Goal: Task Accomplishment & Management: Use online tool/utility

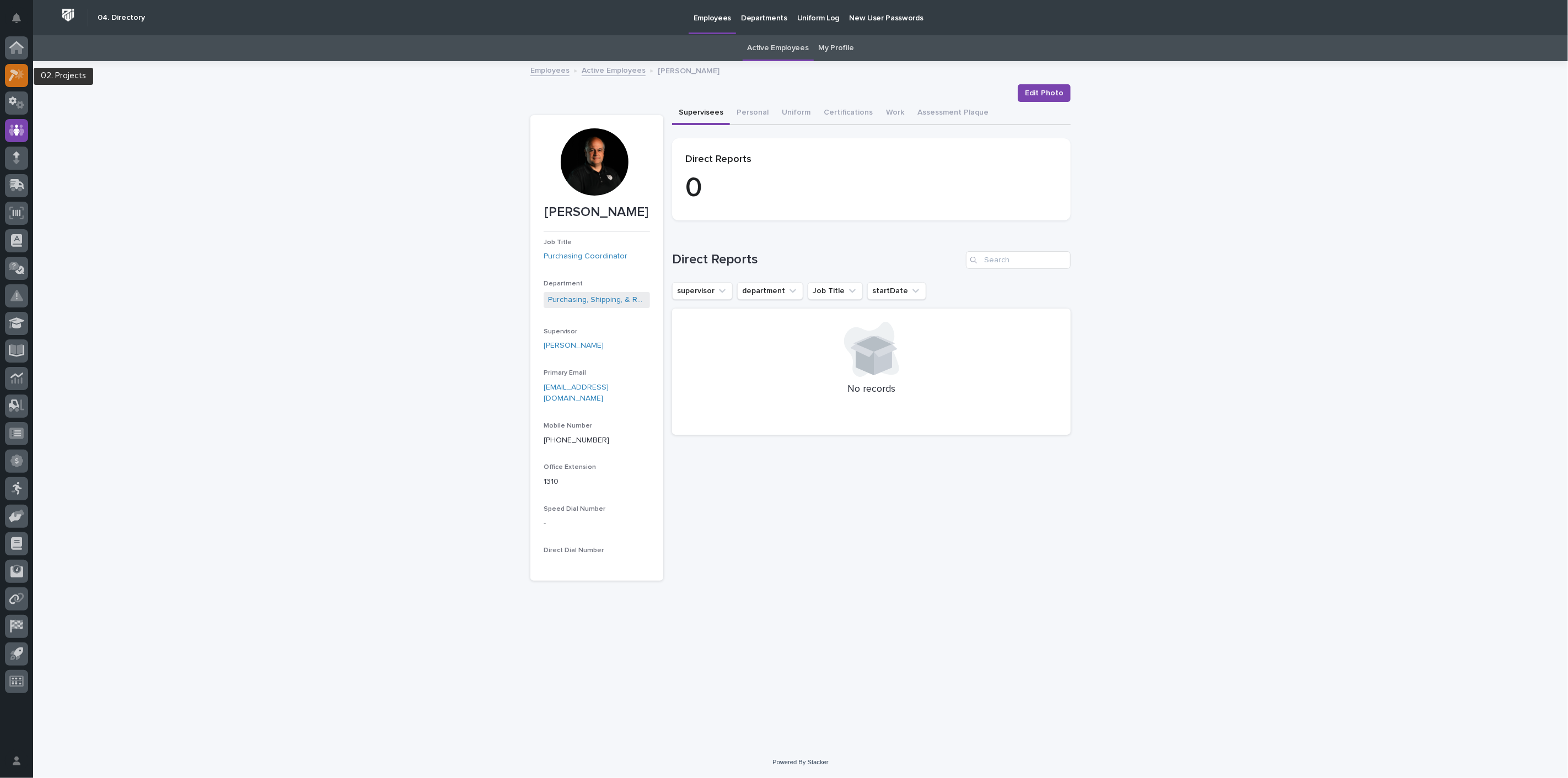
click at [19, 79] on icon at bounding box center [19, 73] width 9 height 11
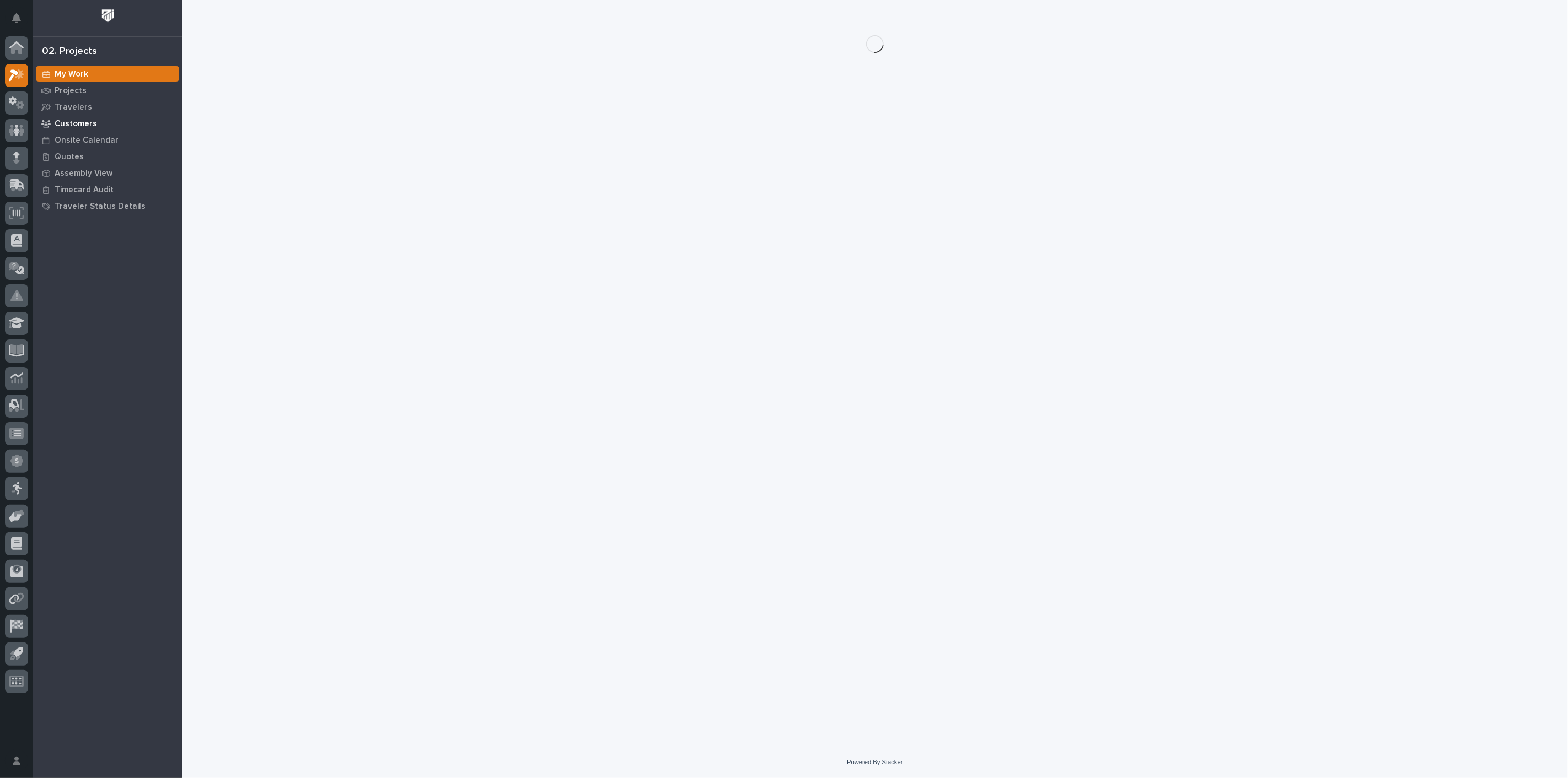
click at [73, 124] on p "Customers" at bounding box center [75, 124] width 42 height 10
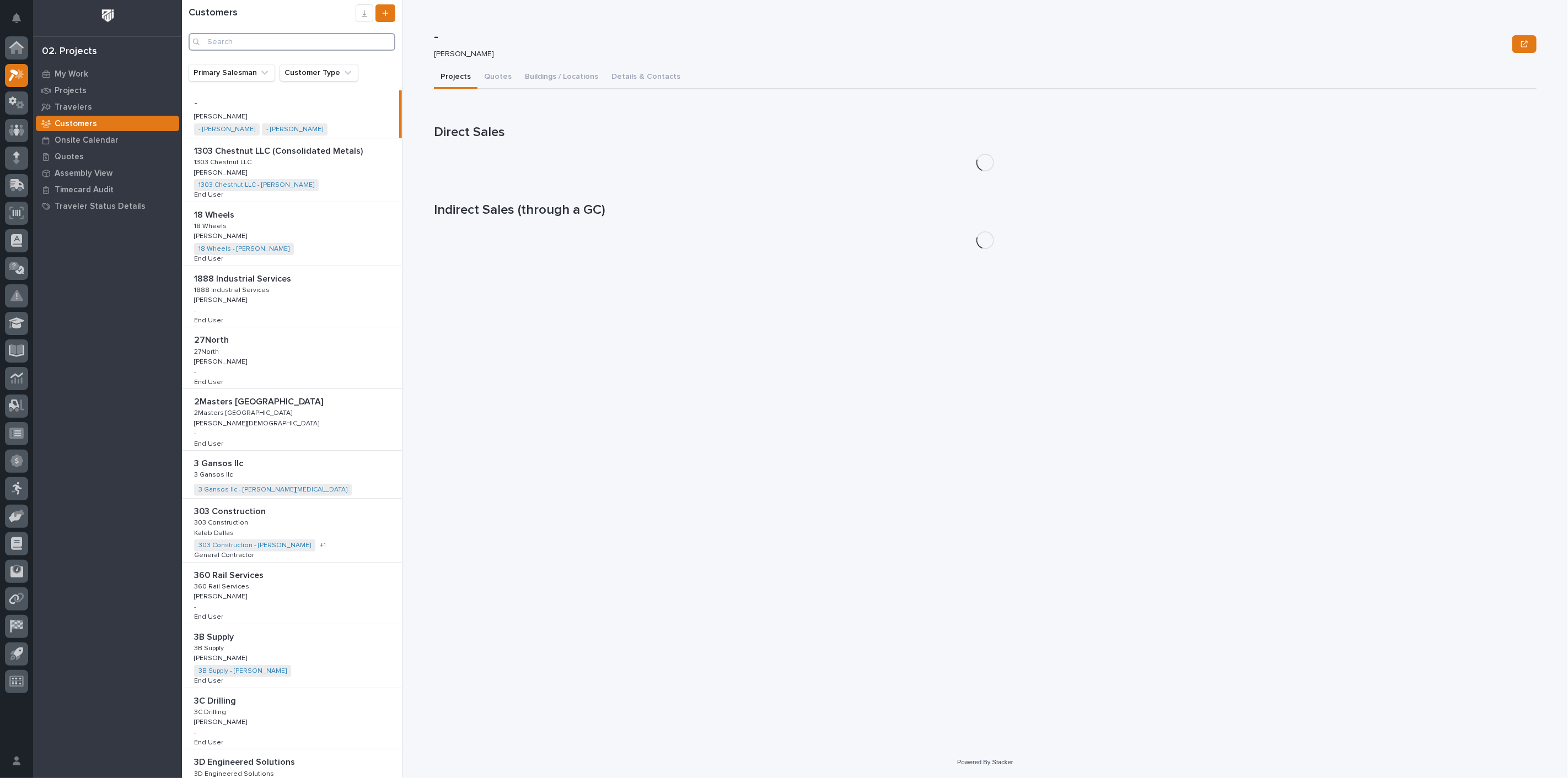
click at [270, 45] on input "Search" at bounding box center [292, 42] width 207 height 18
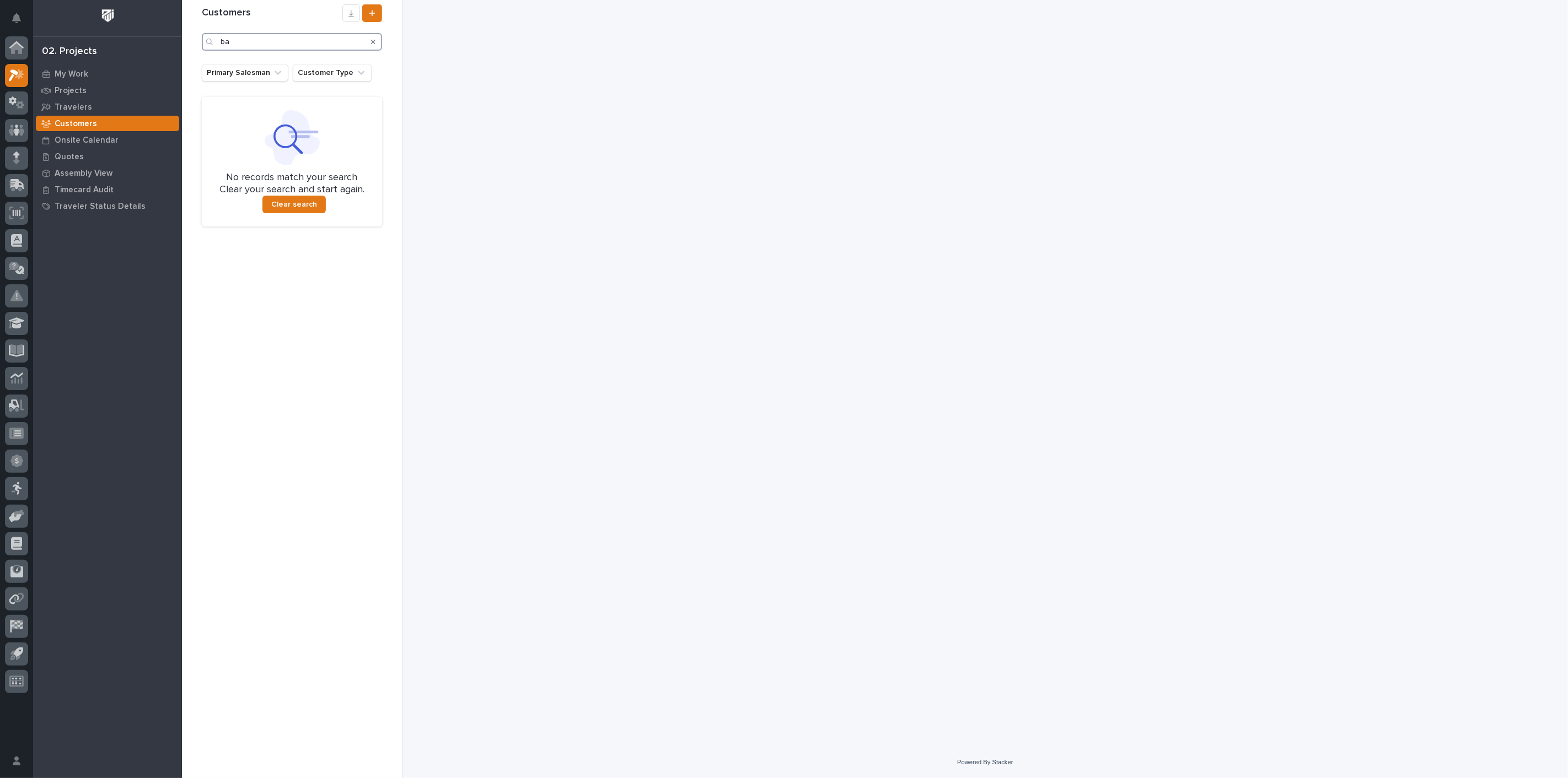
type input "b"
type input "r"
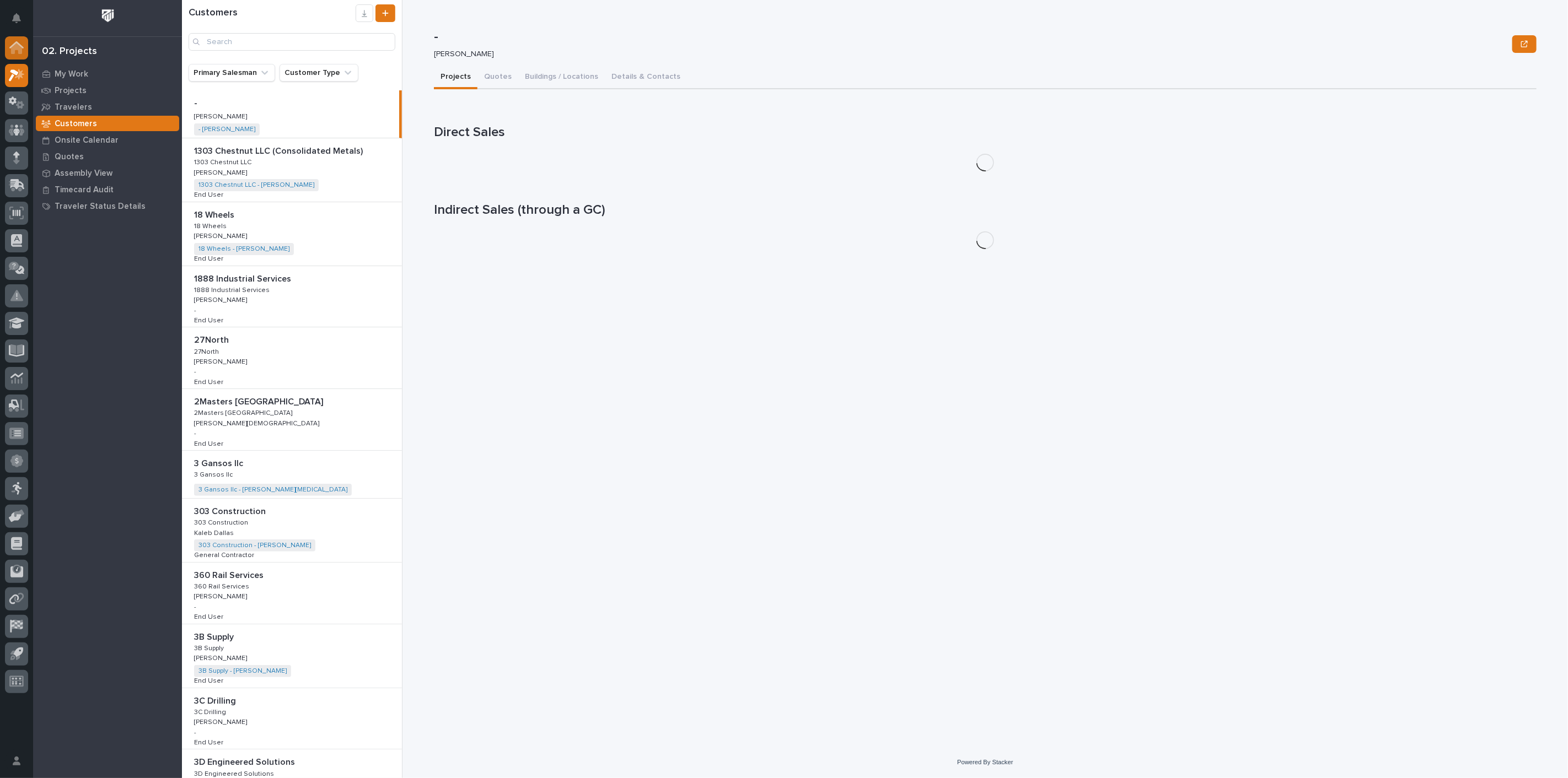
click at [19, 49] on icon at bounding box center [16, 48] width 11 height 11
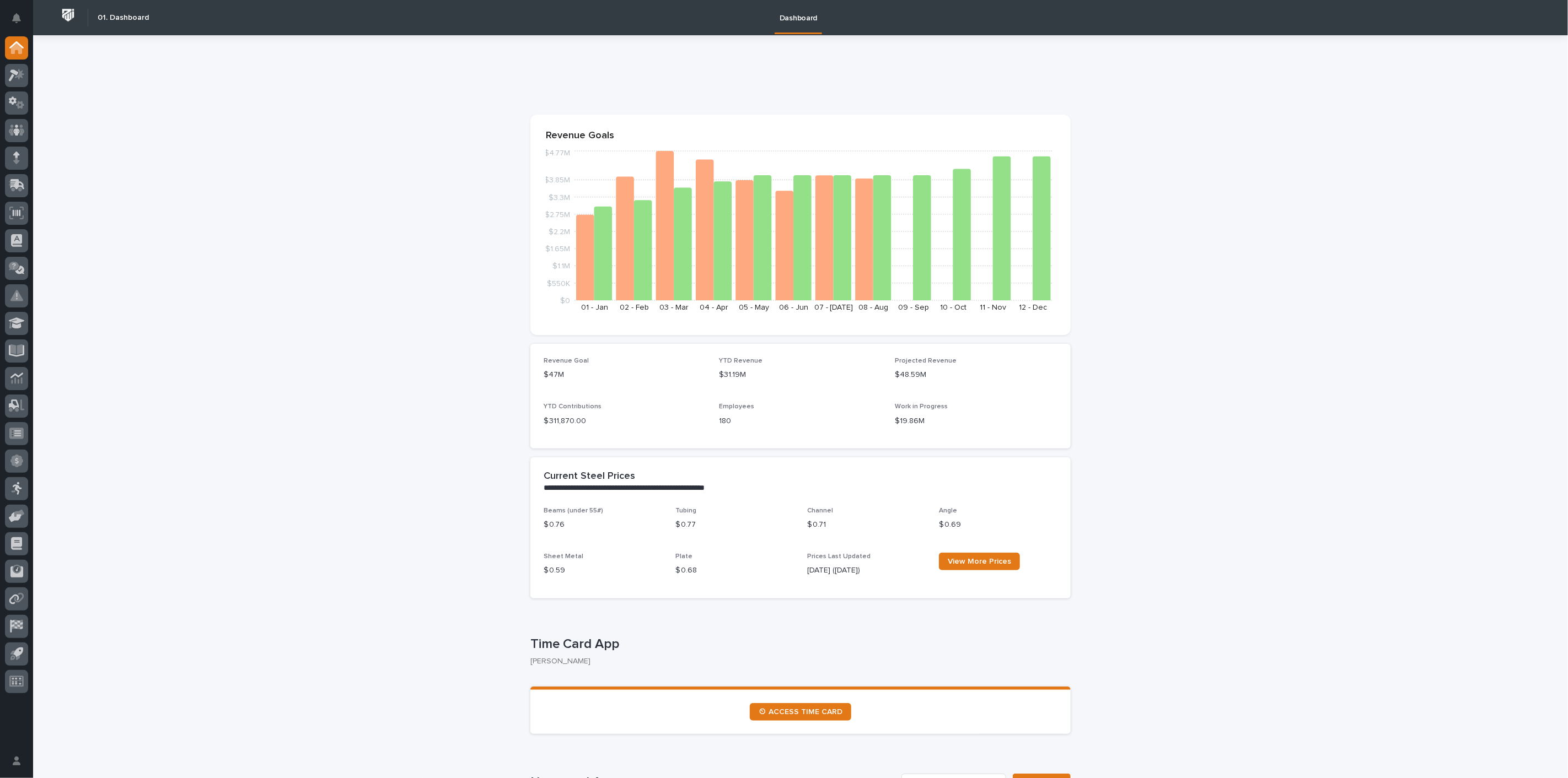
click at [15, 129] on icon at bounding box center [16, 129] width 6 height 11
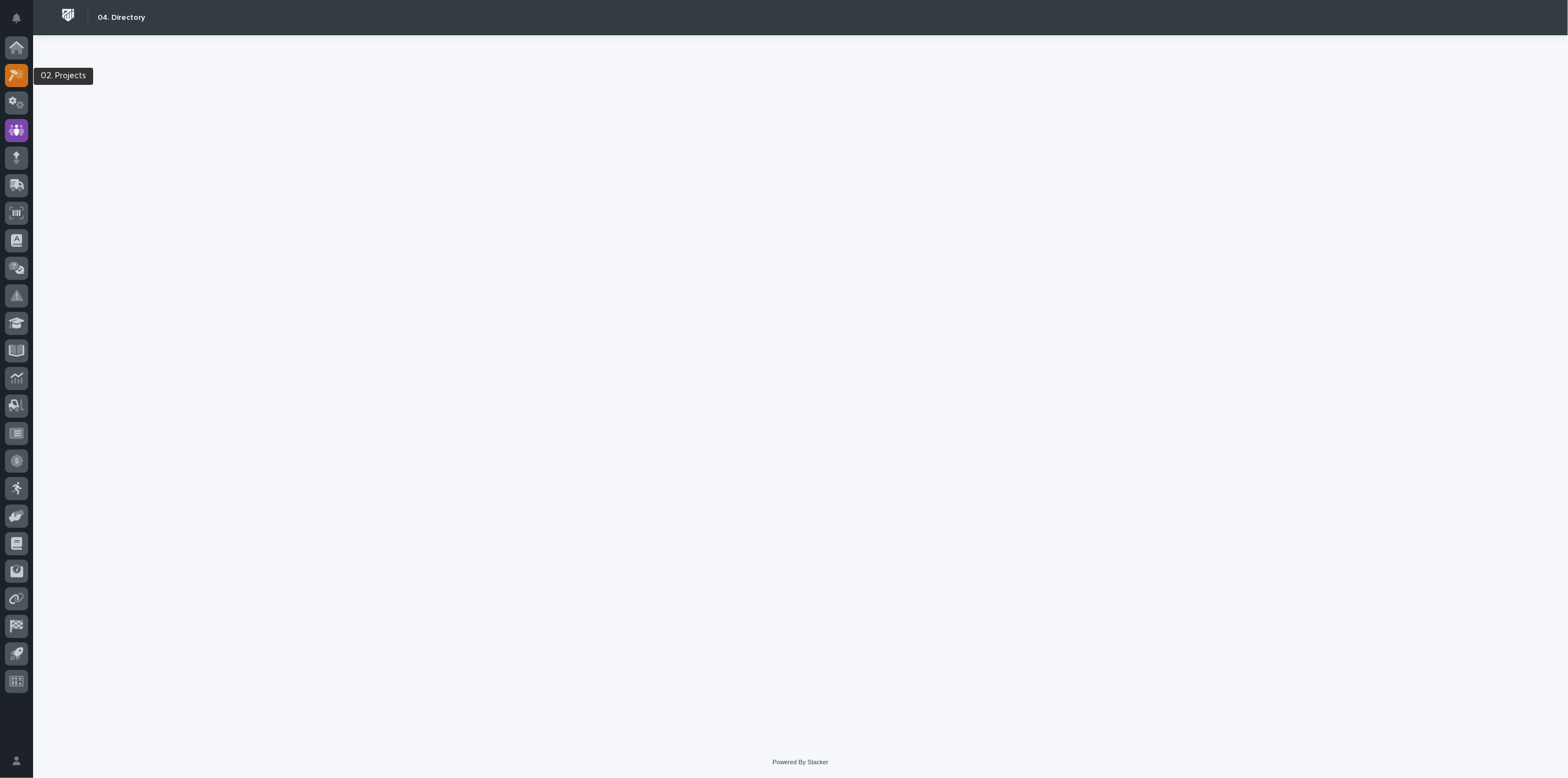
click at [27, 70] on link at bounding box center [17, 75] width 23 height 23
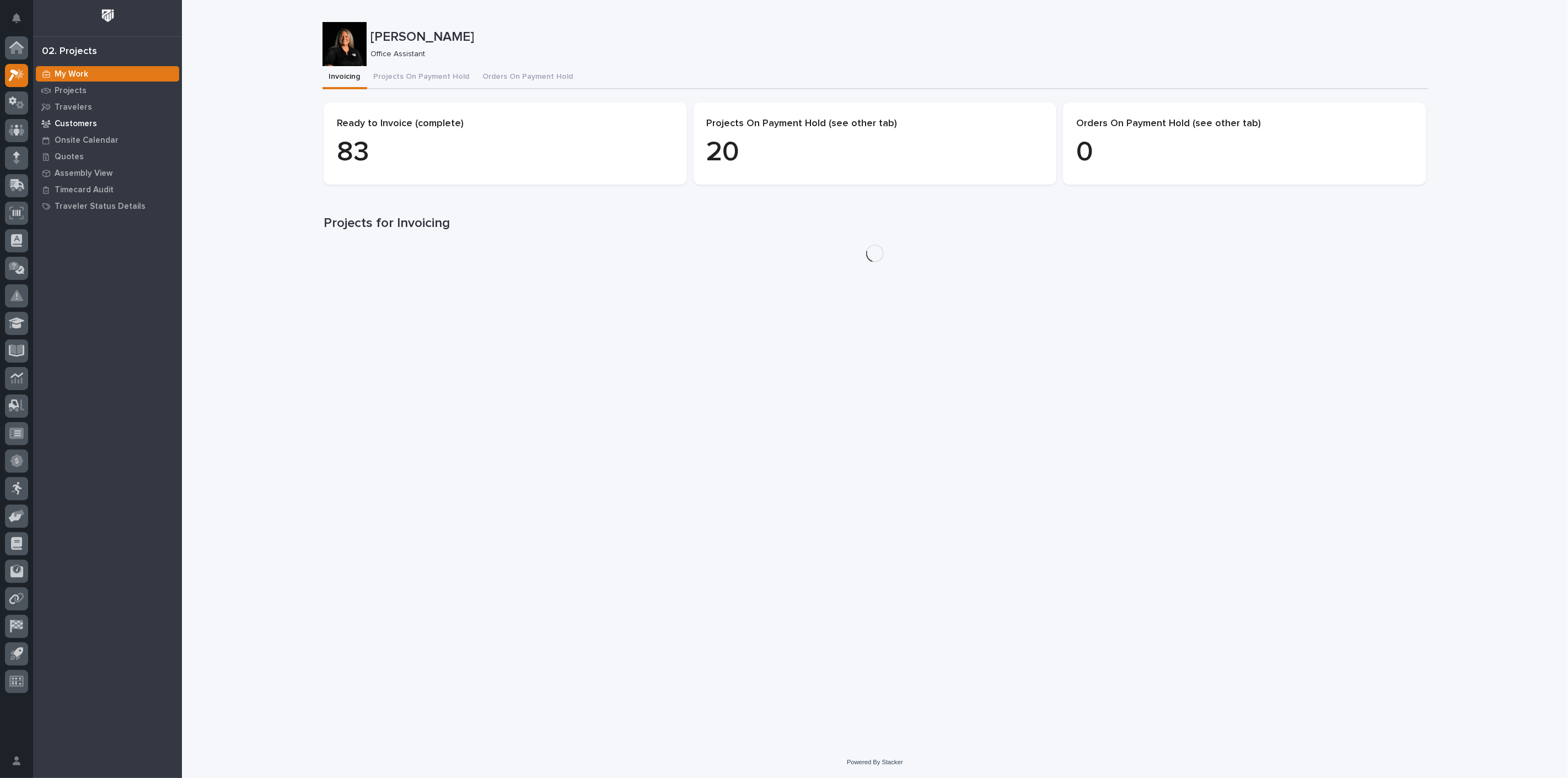
click at [80, 124] on p "Customers" at bounding box center [75, 124] width 42 height 10
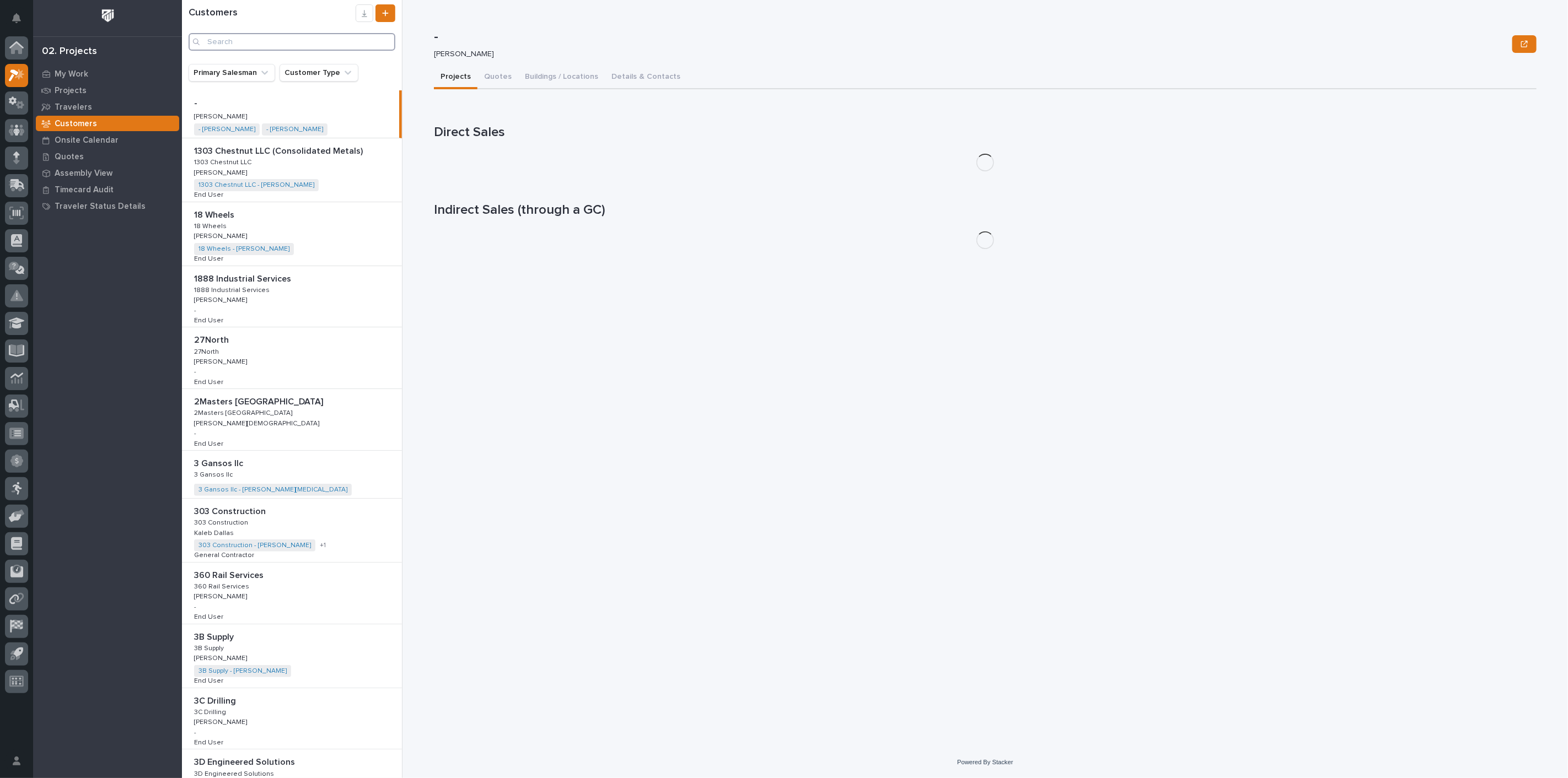
click at [252, 42] on input "Search" at bounding box center [292, 42] width 207 height 18
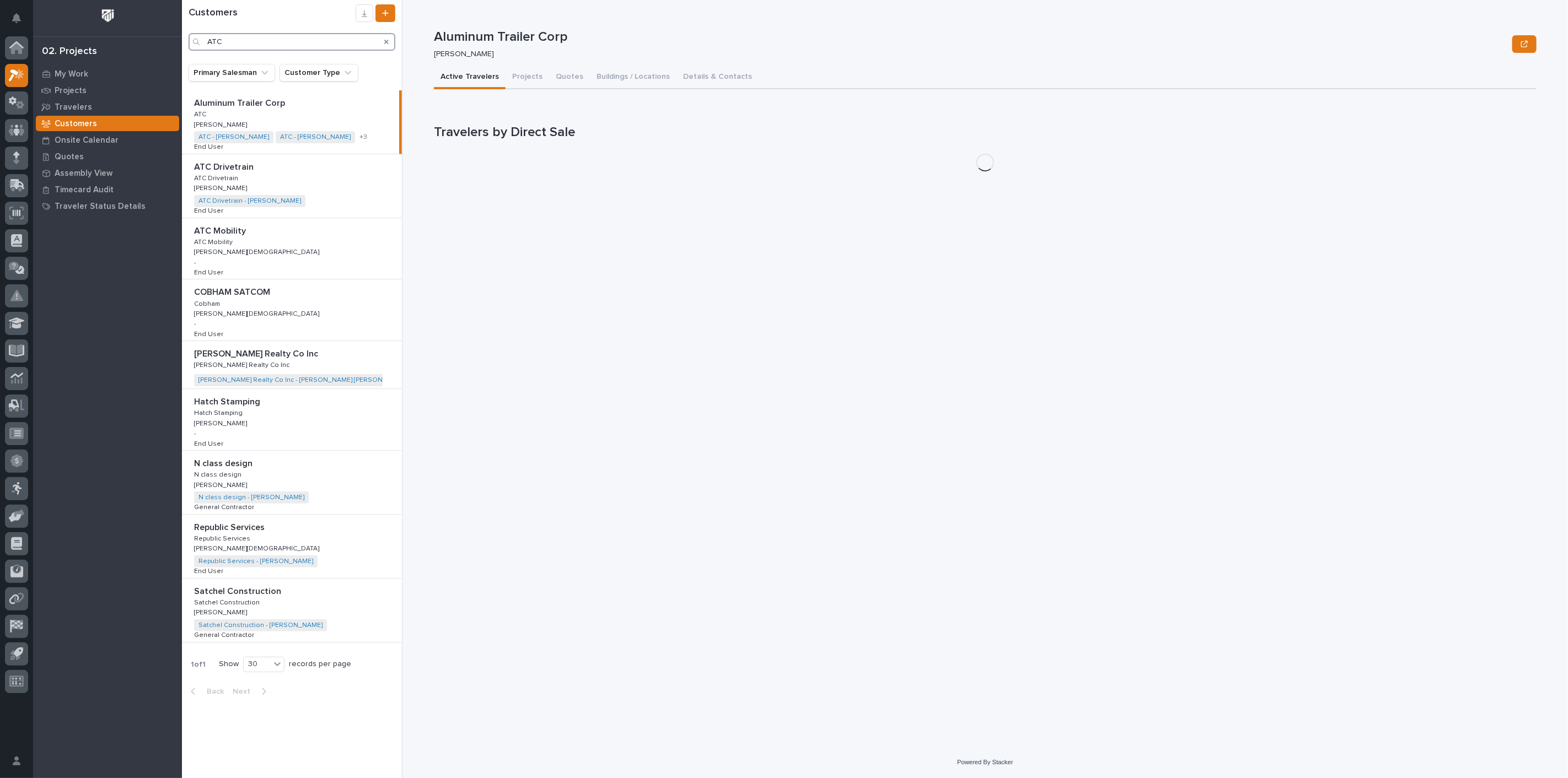
type input "ATC"
click at [303, 108] on p at bounding box center [292, 103] width 198 height 11
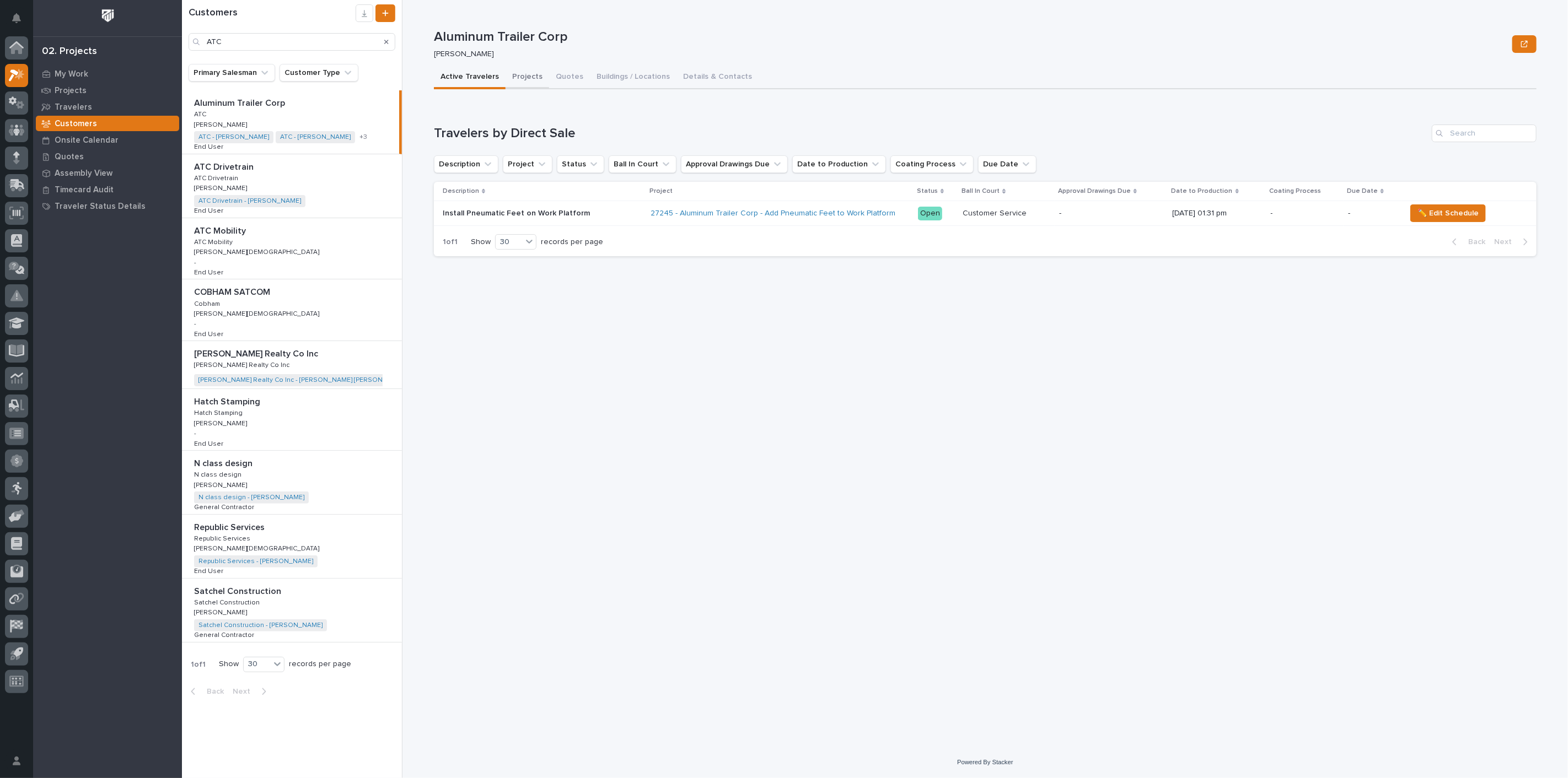
click at [530, 75] on button "Projects" at bounding box center [527, 78] width 44 height 23
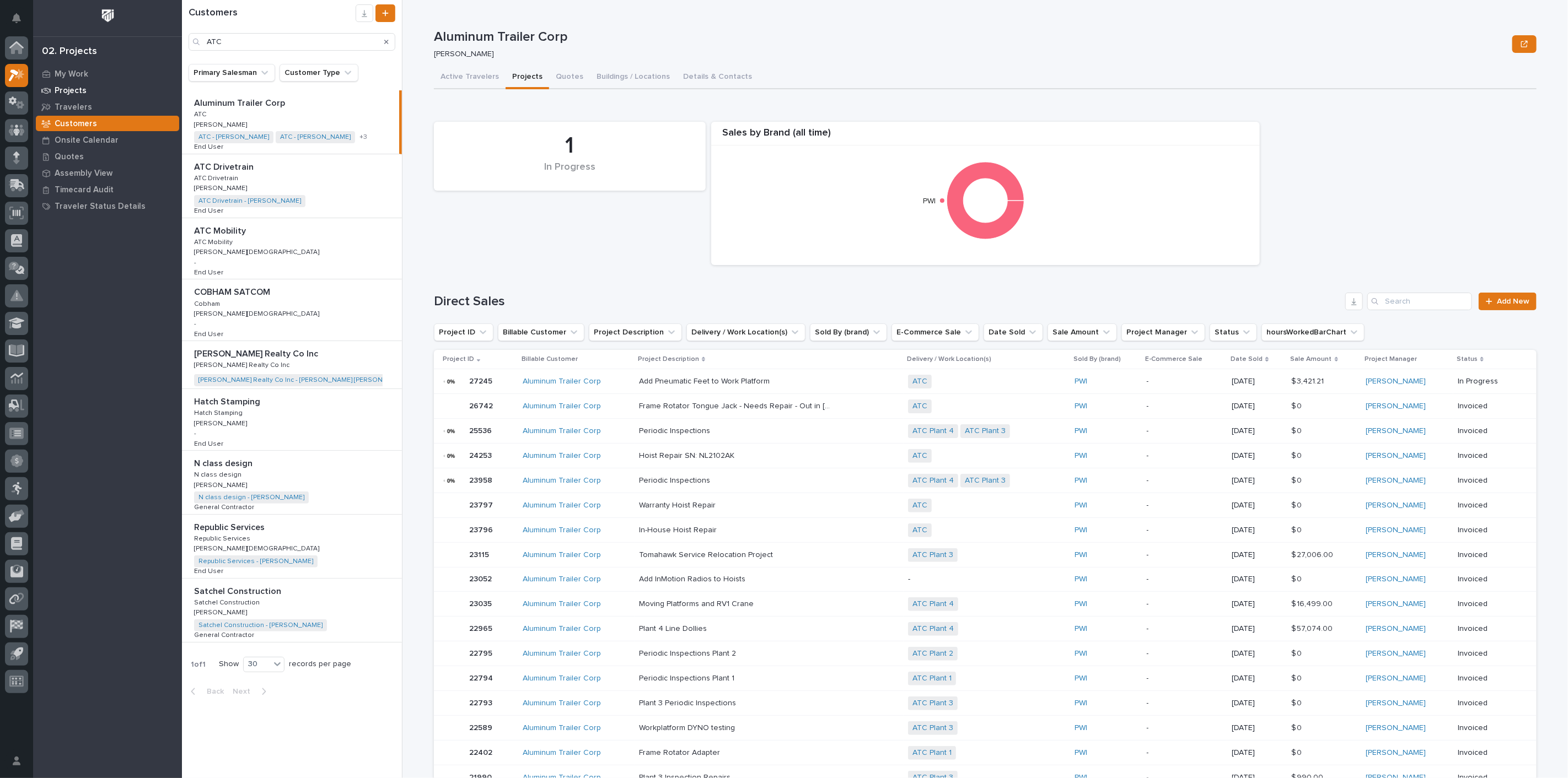
click at [63, 90] on p "Projects" at bounding box center [70, 91] width 32 height 10
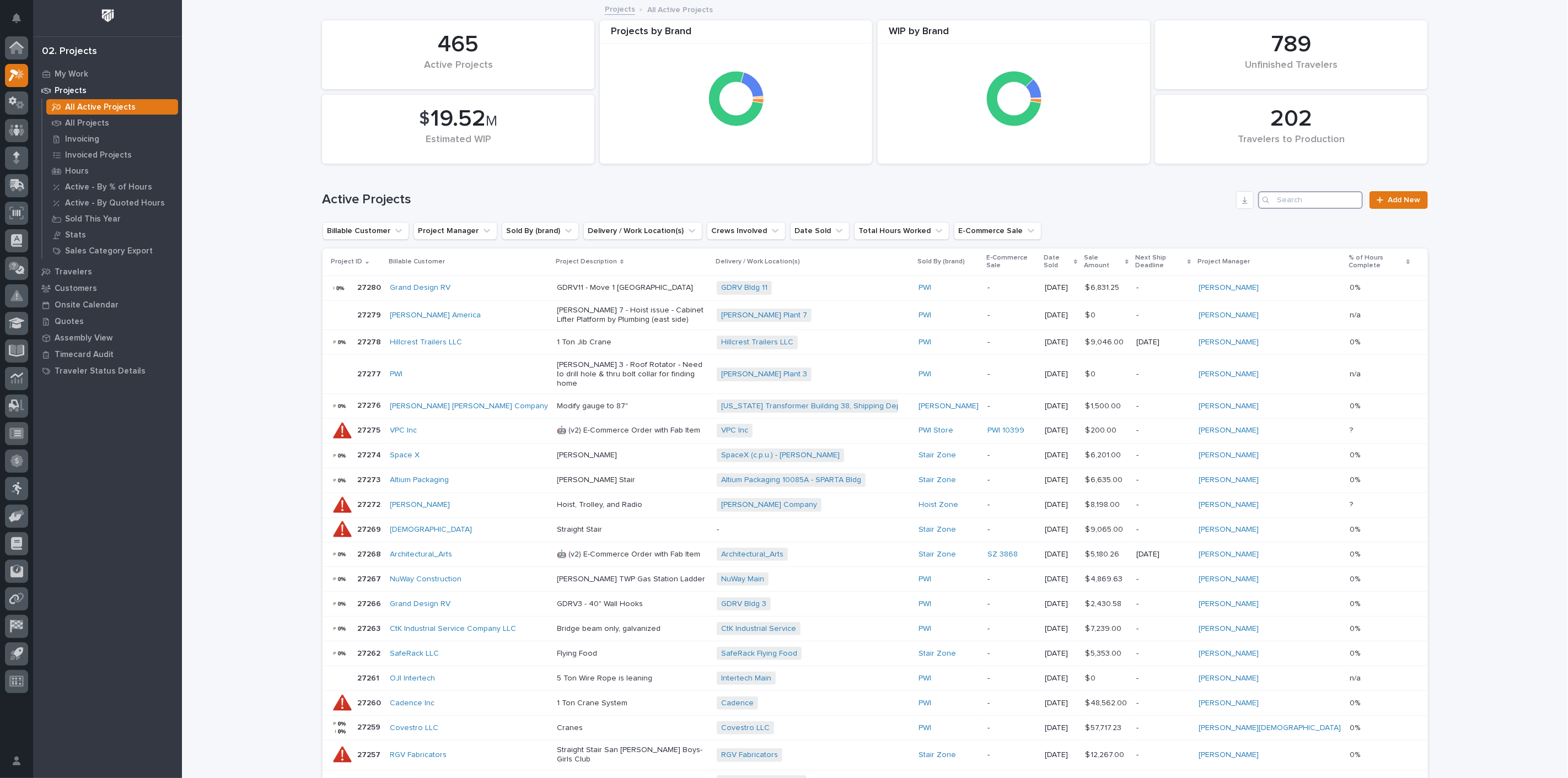
click at [1332, 205] on input "Search" at bounding box center [1311, 200] width 105 height 18
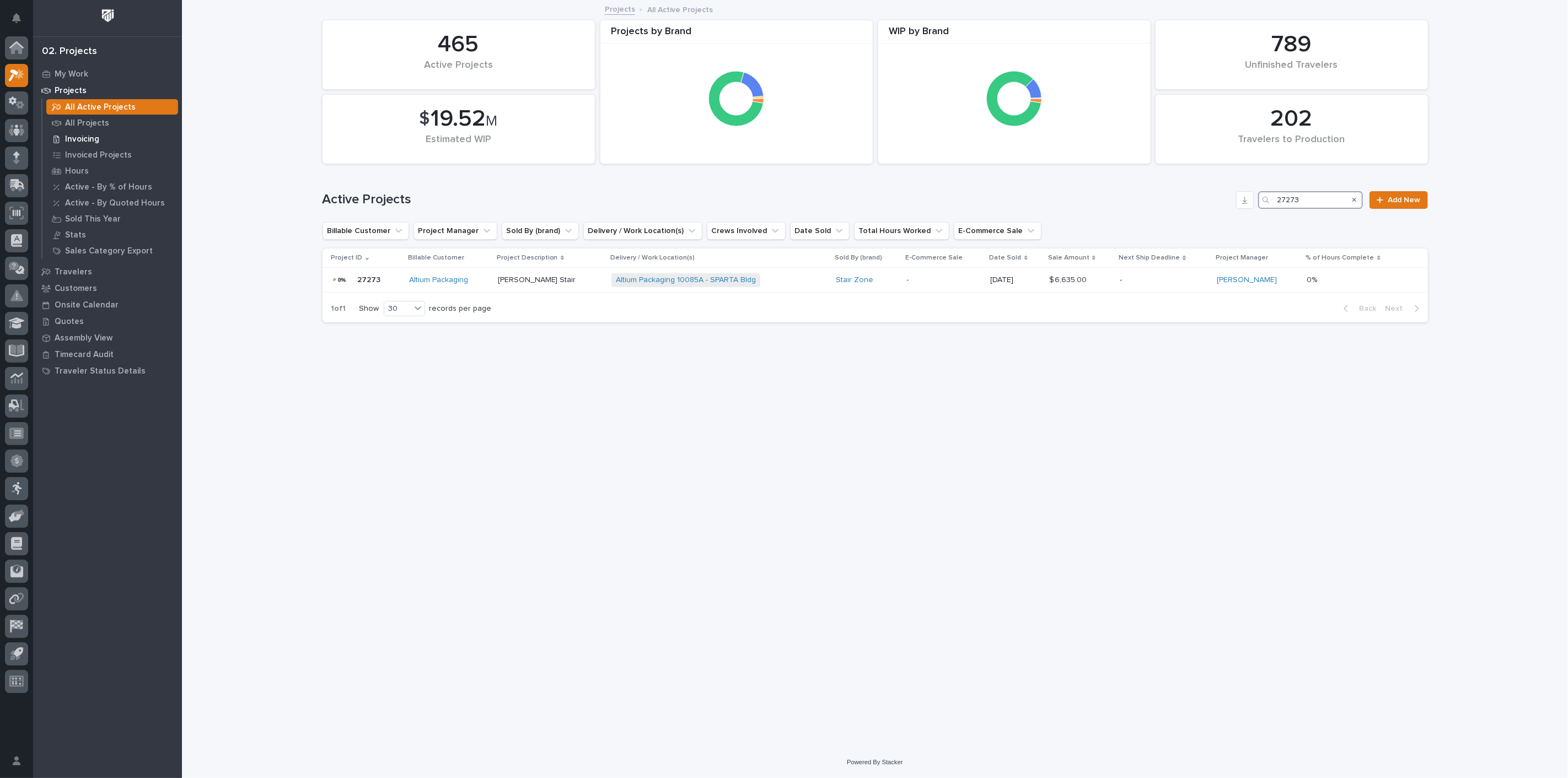
type input "27273"
click at [84, 136] on p "Invoicing" at bounding box center [83, 139] width 34 height 10
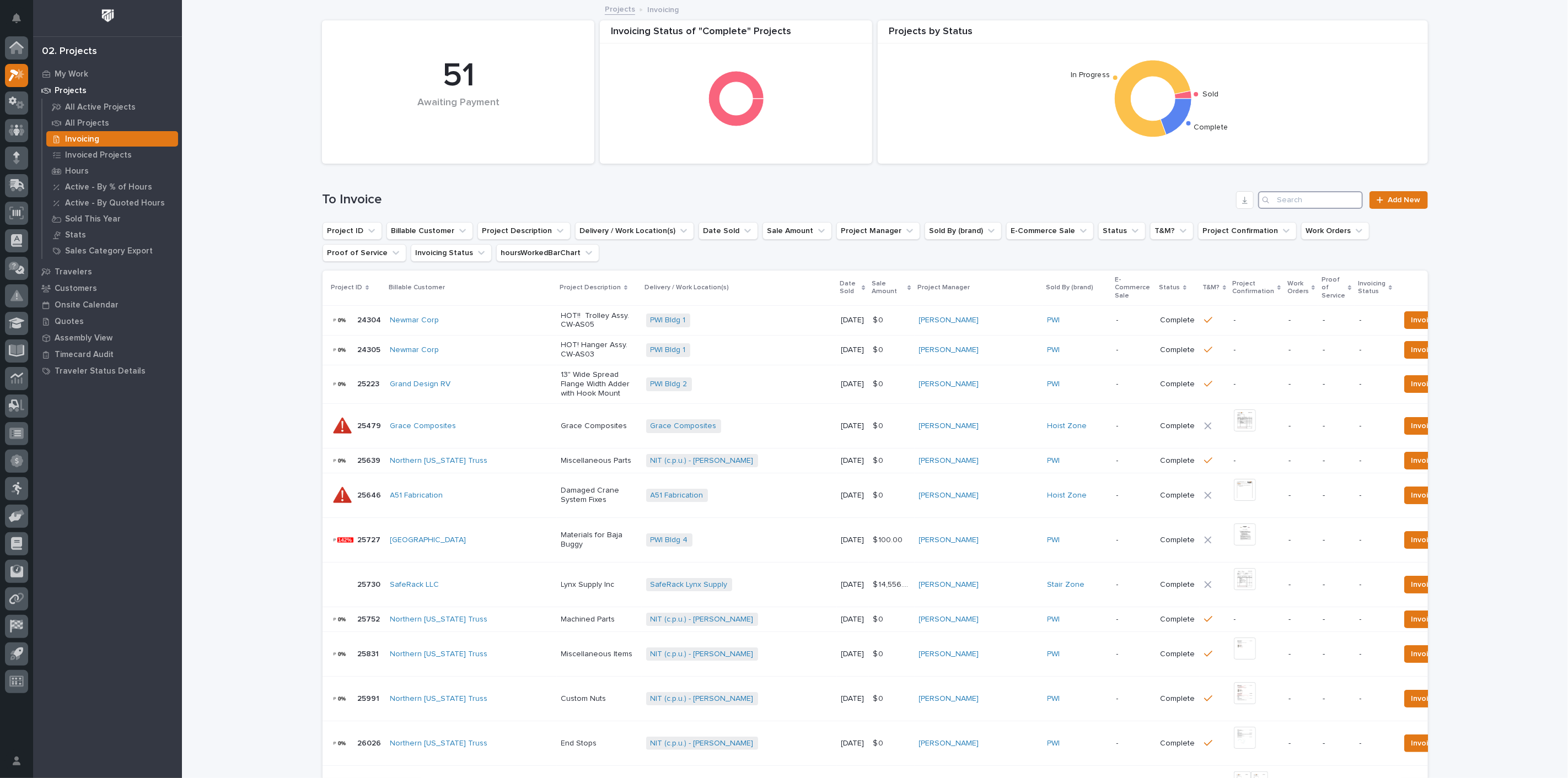
click at [1297, 202] on input "Search" at bounding box center [1311, 200] width 105 height 18
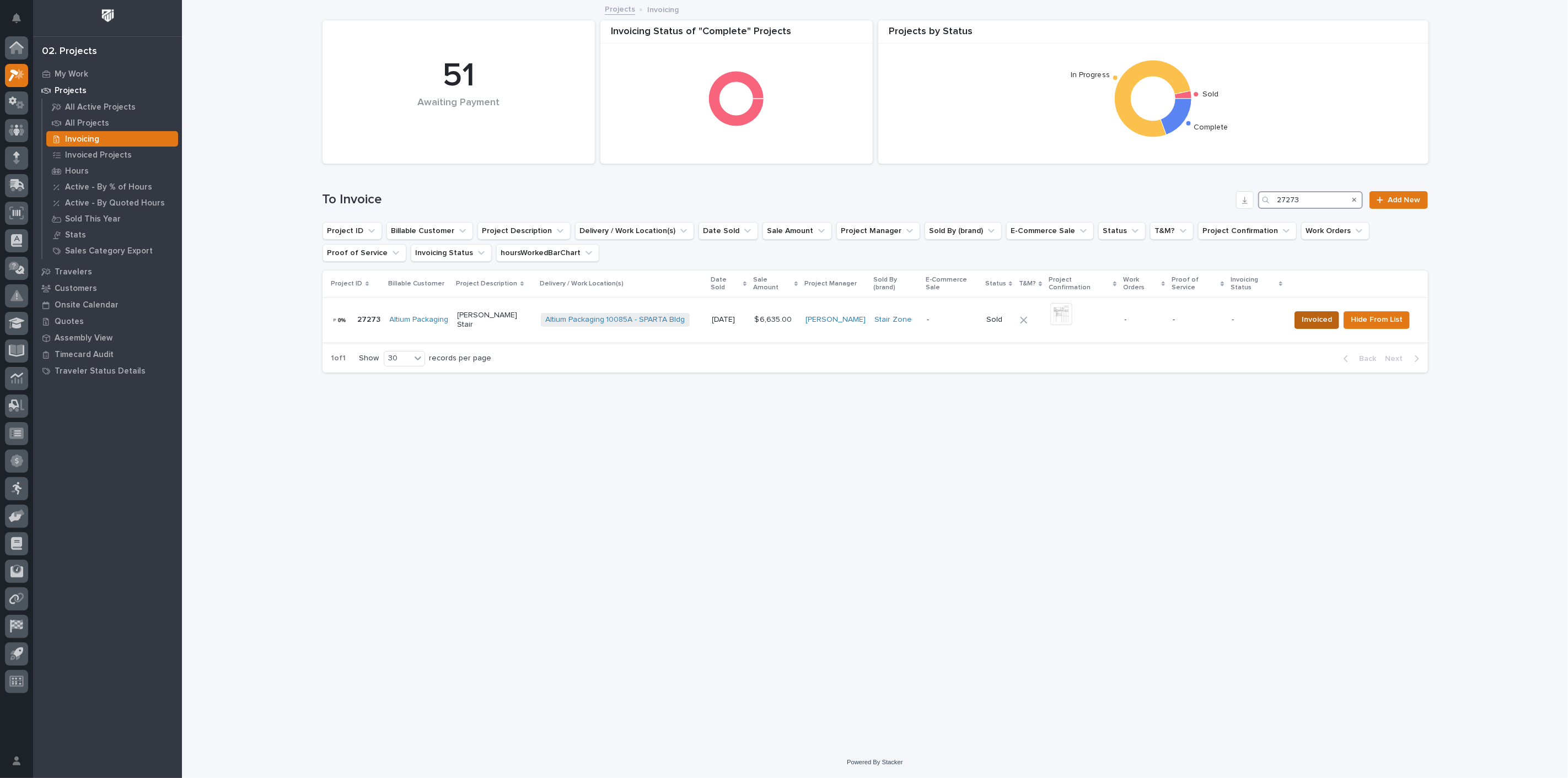
type input "27273"
click at [1314, 313] on span "Invoiced" at bounding box center [1316, 320] width 30 height 13
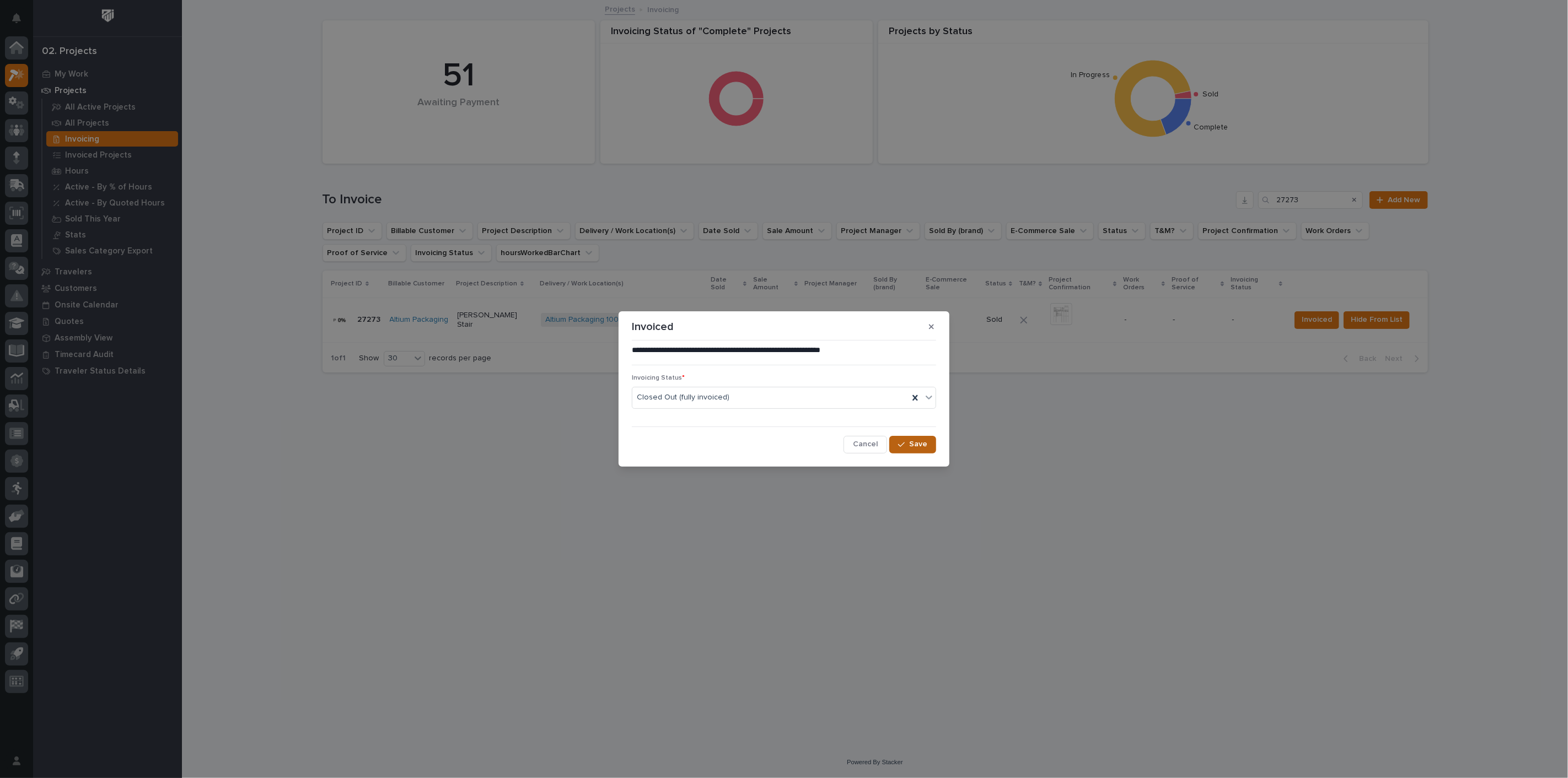
click at [918, 440] on span "Save" at bounding box center [918, 445] width 18 height 10
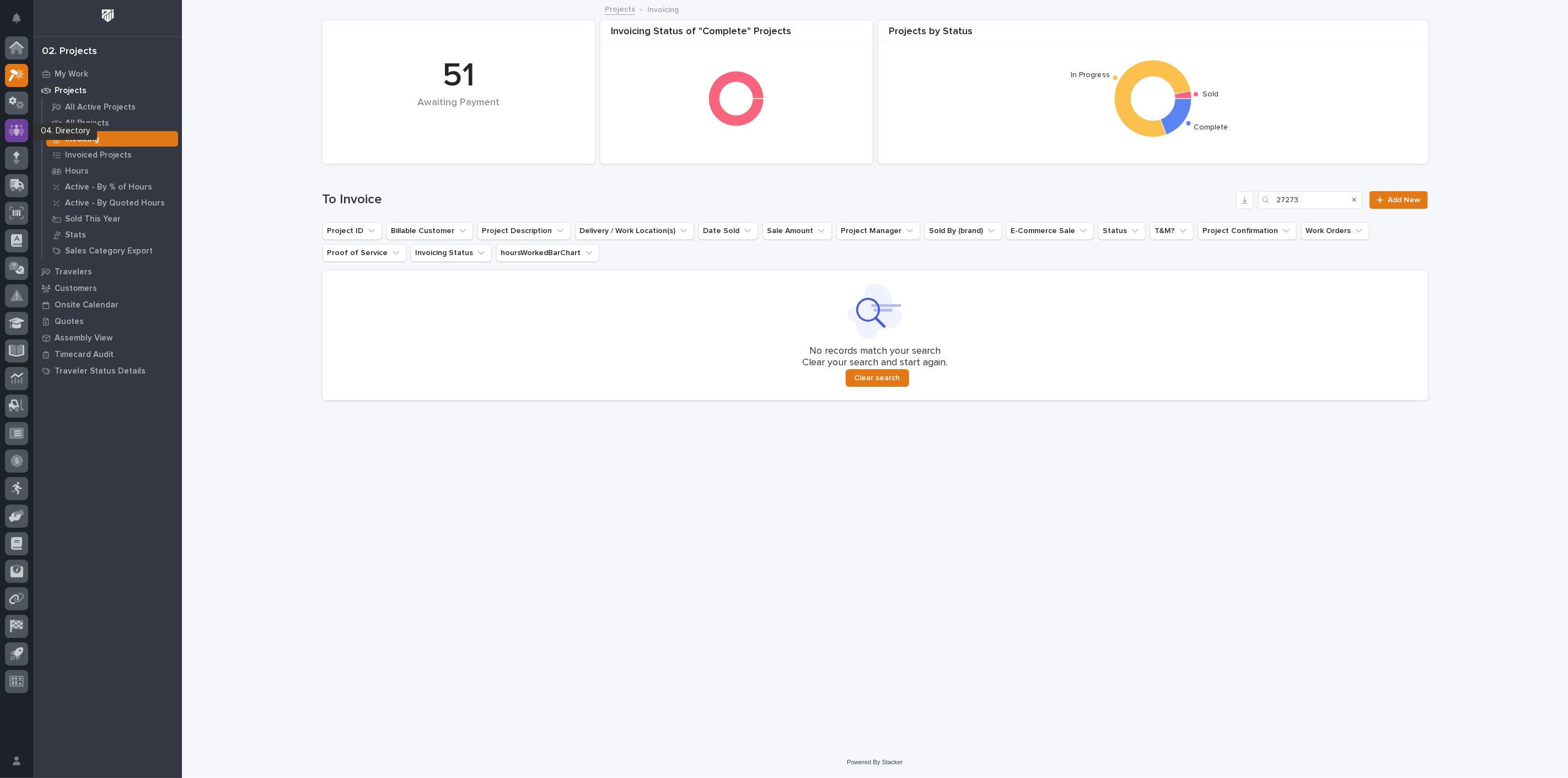
click at [15, 127] on icon at bounding box center [17, 131] width 16 height 13
